Goal: Check status

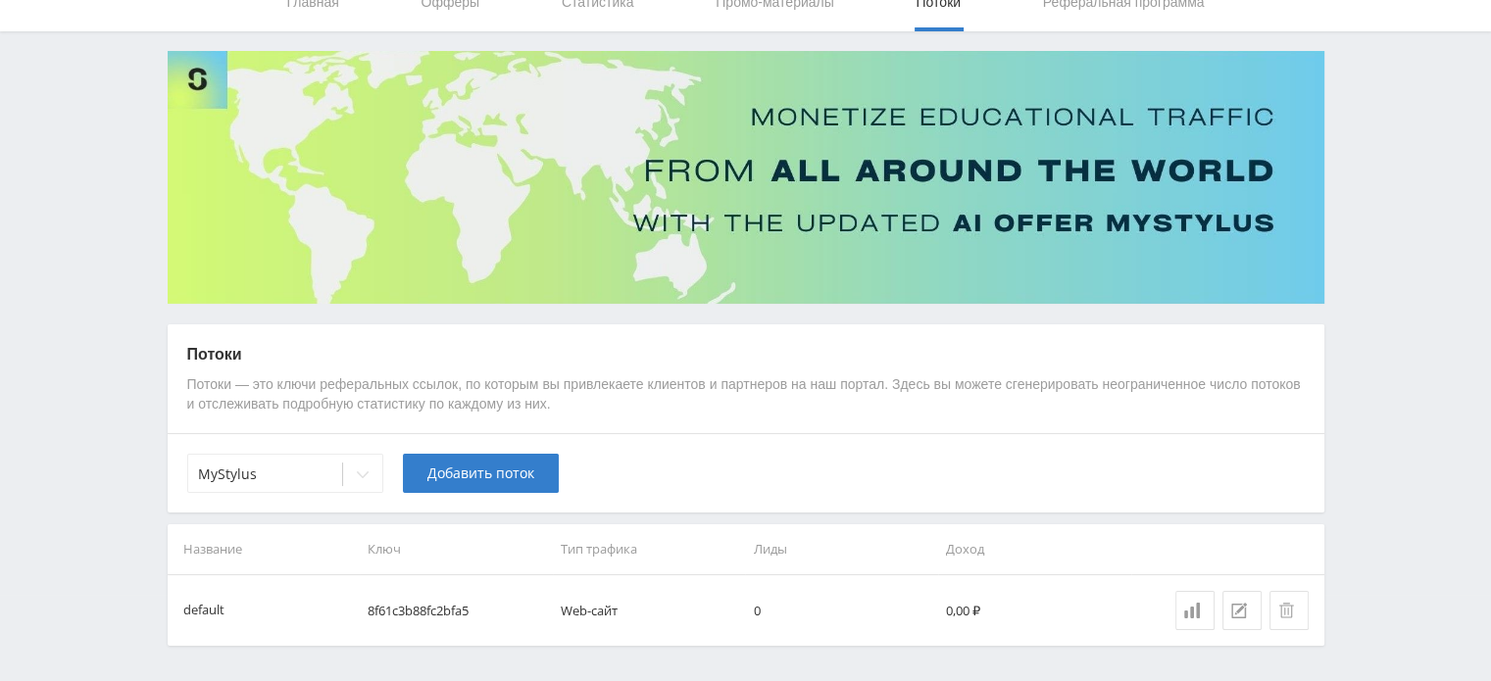
scroll to position [148, 0]
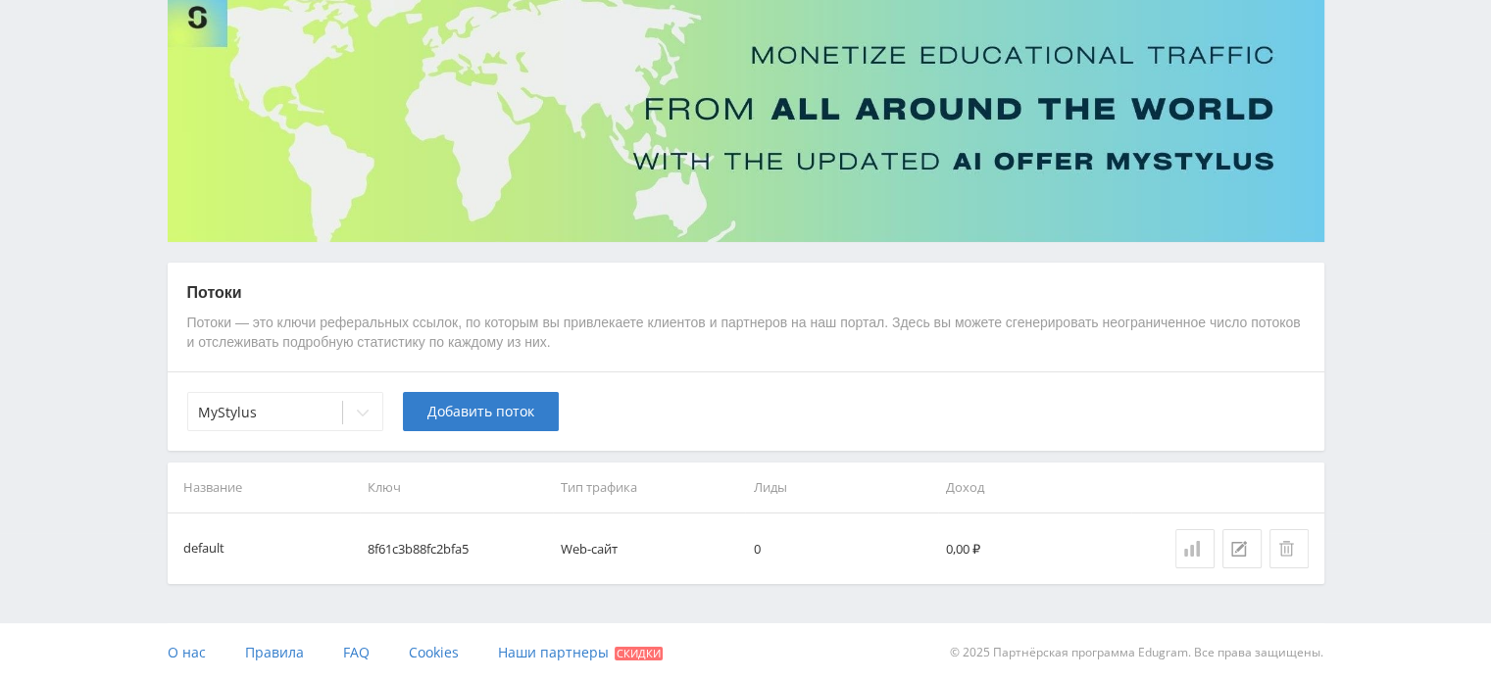
click at [1201, 550] on div at bounding box center [1195, 549] width 22 height 16
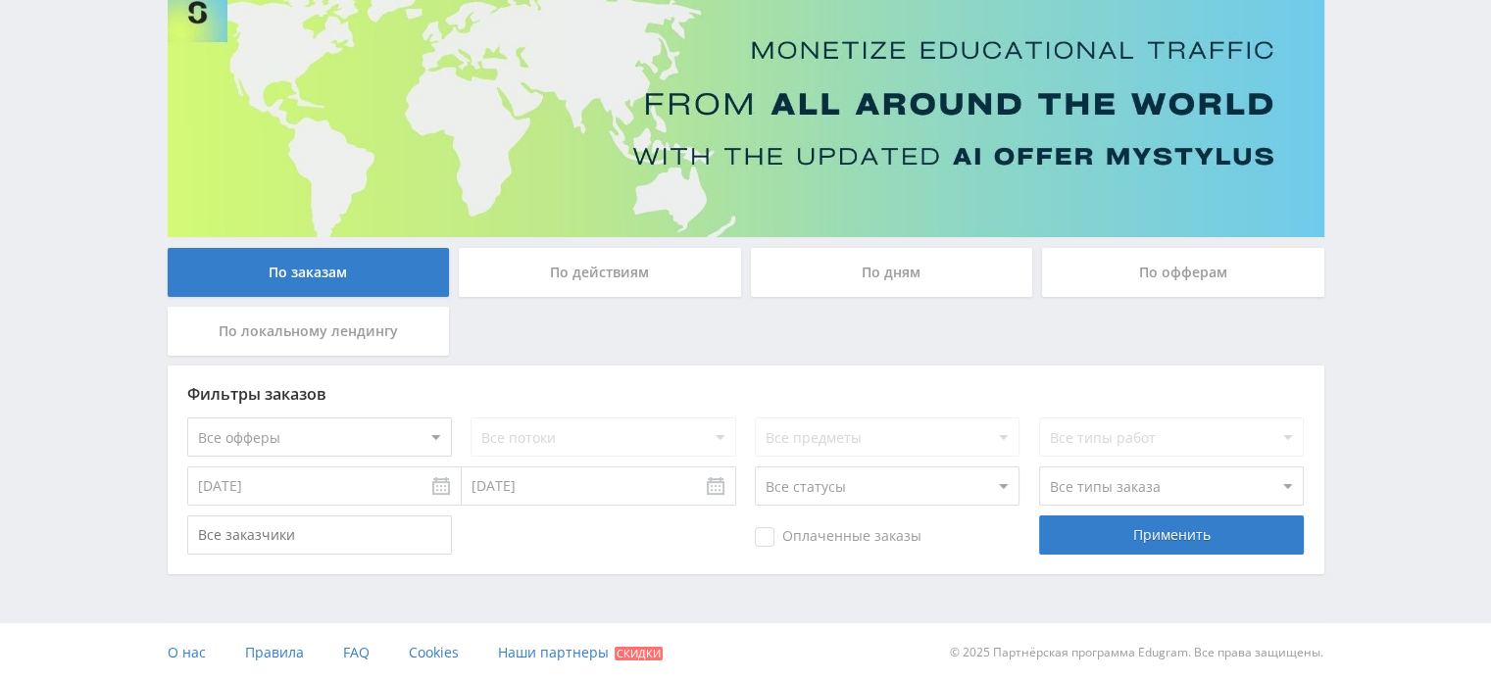
click at [911, 269] on div "По дням" at bounding box center [892, 272] width 282 height 49
click at [0, 0] on input "По дням" at bounding box center [0, 0] width 0 height 0
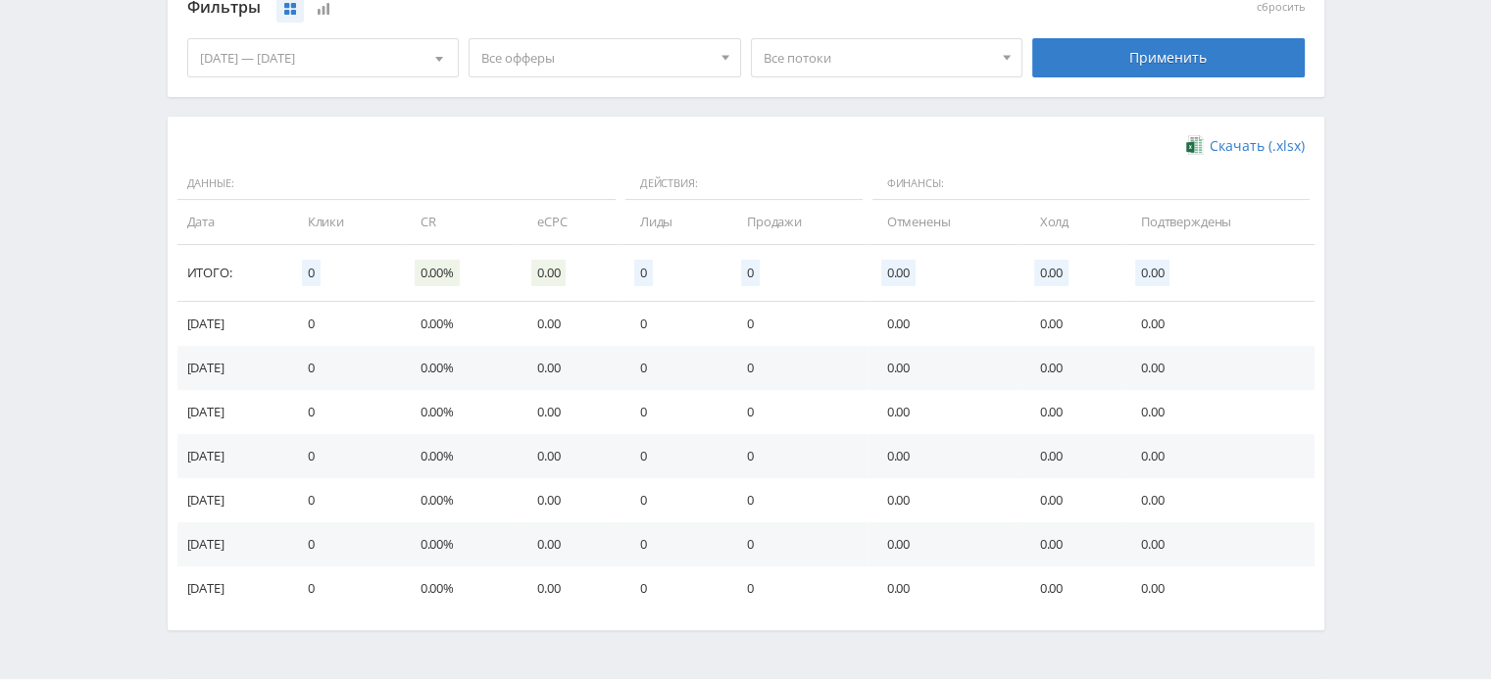
scroll to position [55, 0]
